Goal: Task Accomplishment & Management: Manage account settings

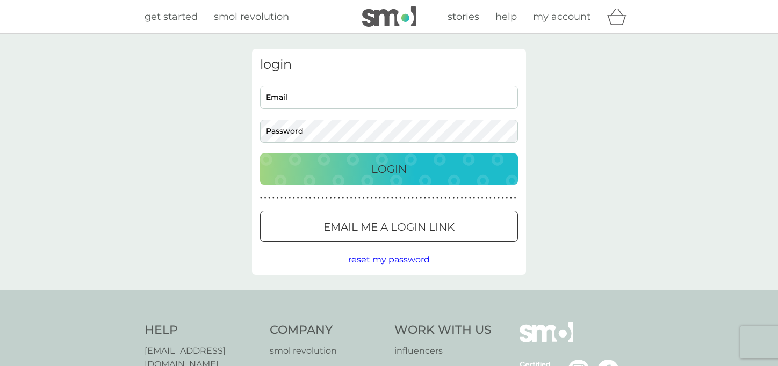
type input "[EMAIL_ADDRESS][DOMAIN_NAME]"
click at [386, 171] on p "Login" at bounding box center [388, 169] width 35 height 17
